Goal: Information Seeking & Learning: Learn about a topic

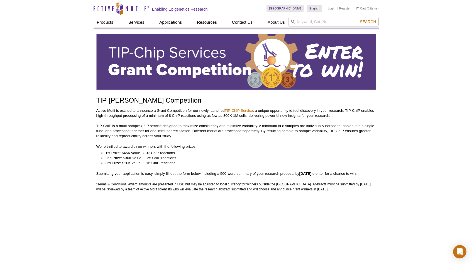
click at [264, 161] on li "3rd Prize: $20K value → 16 ChIP reactions" at bounding box center [238, 162] width 265 height 5
drag, startPoint x: 324, startPoint y: 168, endPoint x: 134, endPoint y: 136, distance: 193.3
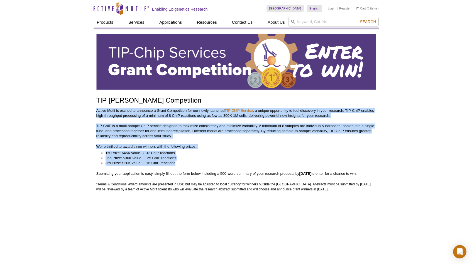
drag, startPoint x: 179, startPoint y: 164, endPoint x: 94, endPoint y: 108, distance: 101.4
copy div "Active Motif is excited to announce a Grant Competition for our newly launched …"
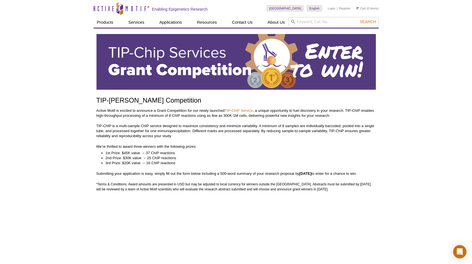
click at [249, 158] on li "2nd Prize: $30K value → 25 ChIP reactions" at bounding box center [238, 157] width 265 height 5
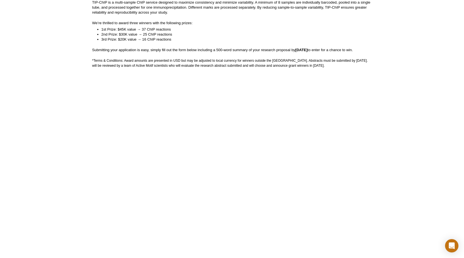
scroll to position [134, 0]
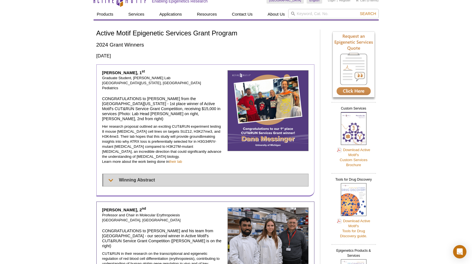
scroll to position [5, 0]
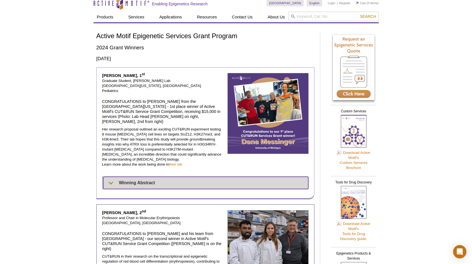
click at [157, 177] on summary "Winning Abstract" at bounding box center [205, 183] width 205 height 12
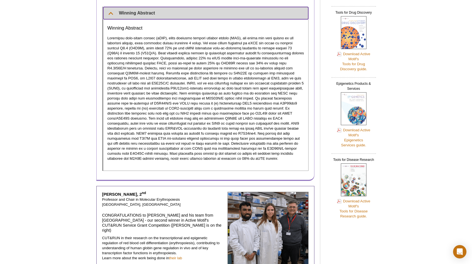
scroll to position [265, 0]
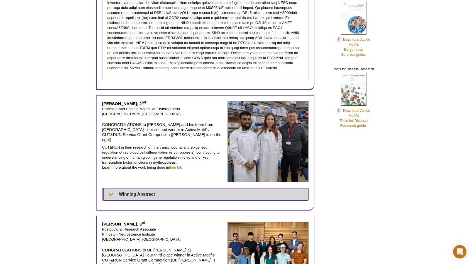
click at [151, 188] on summary "Winning Abstract" at bounding box center [205, 194] width 205 height 12
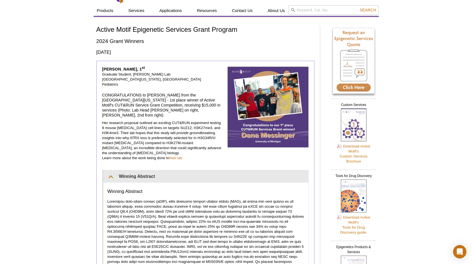
scroll to position [38, 0]
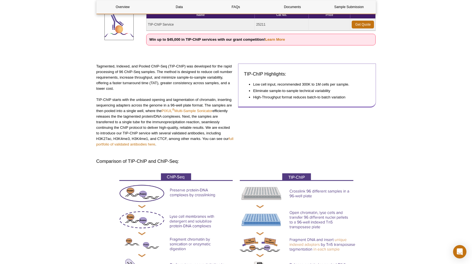
scroll to position [84, 0]
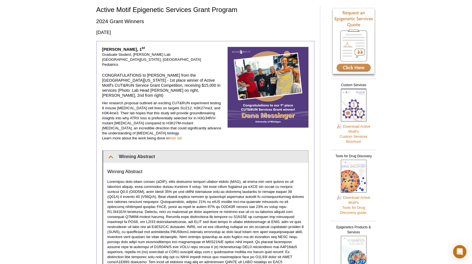
scroll to position [178, 0]
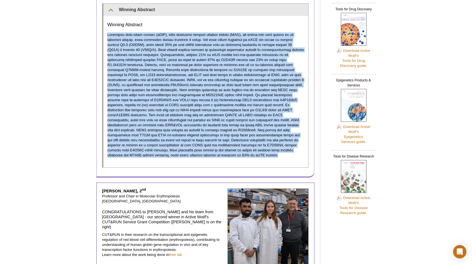
drag, startPoint x: 165, startPoint y: 145, endPoint x: 106, endPoint y: 25, distance: 133.6
click at [105, 25] on div "Winning Abstract" at bounding box center [205, 91] width 205 height 151
copy p "Pediatric high-grade glioma (pHGG), which includes diffuse midline glioma (DMG)…"
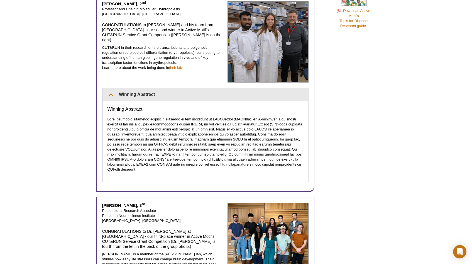
scroll to position [365, 0]
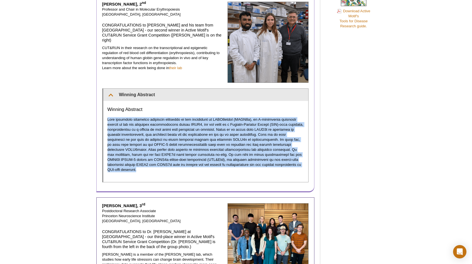
drag, startPoint x: 265, startPoint y: 154, endPoint x: 128, endPoint y: 114, distance: 143.1
click at [105, 108] on div "Winning Abstract" at bounding box center [205, 141] width 205 height 81
copy p "Rare naturally occurring mutations resulting in the expression of GATA1short (G…"
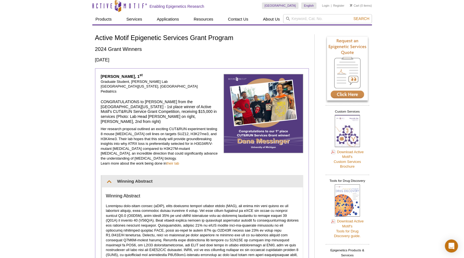
scroll to position [0, 0]
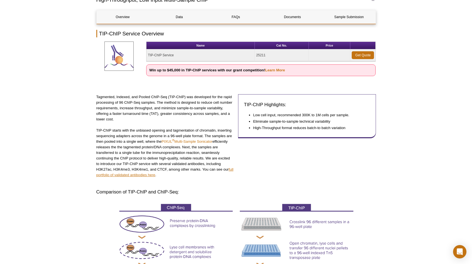
scroll to position [64, 0]
click at [137, 175] on link "full portfolio of validated antibodies here" at bounding box center [164, 172] width 137 height 10
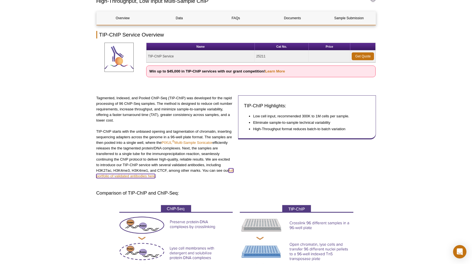
scroll to position [38, 0]
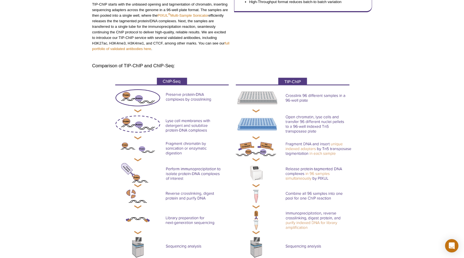
scroll to position [60, 0]
